Goal: Task Accomplishment & Management: Manage account settings

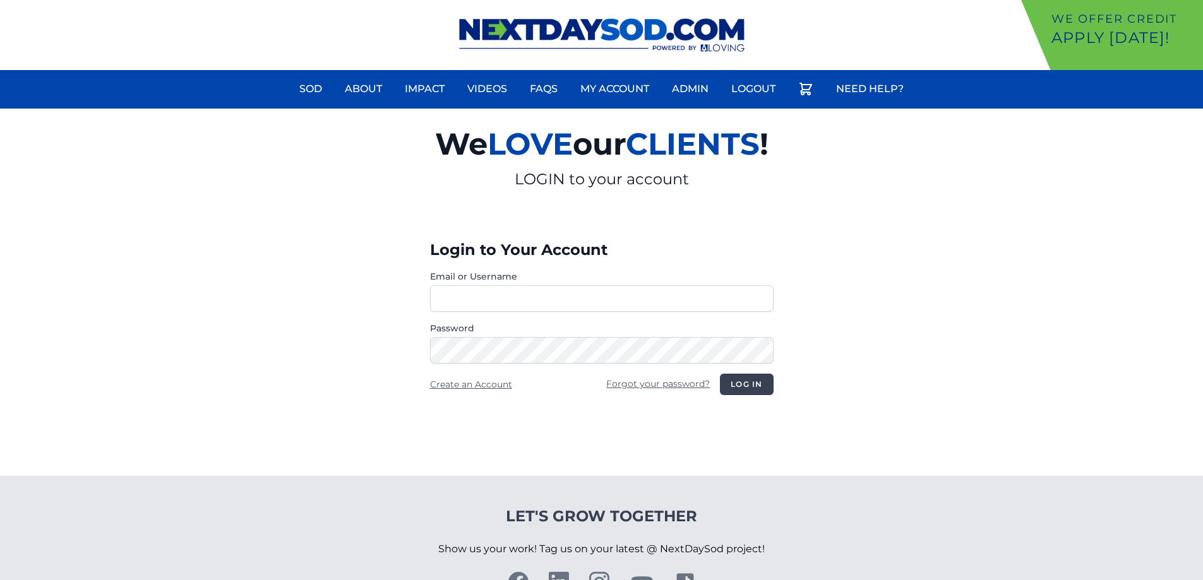
type input "**********"
click at [750, 386] on button "Log in" at bounding box center [746, 384] width 53 height 21
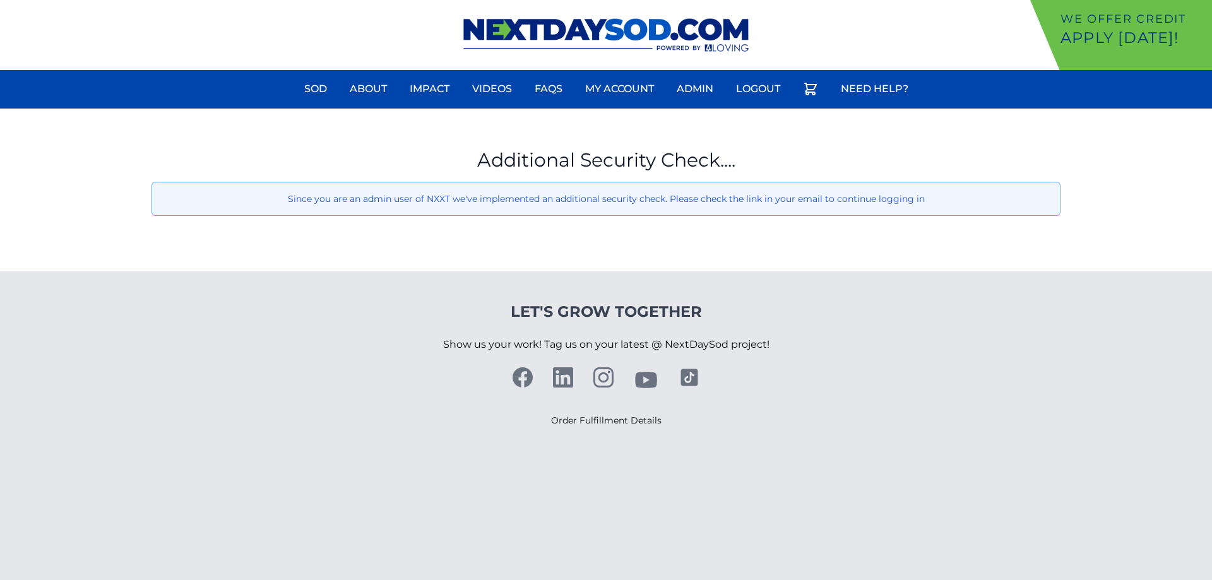
click at [426, 458] on html "We offer Credit Apply [DATE]! Sod About Impact Videos FAQs Need Help? Admin My …" at bounding box center [606, 229] width 1212 height 458
